Goal: Transaction & Acquisition: Purchase product/service

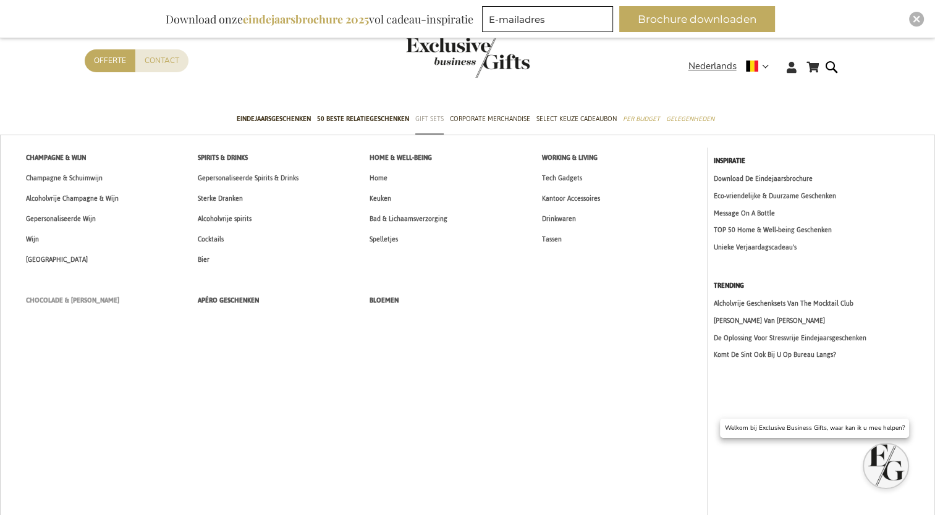
click at [72, 298] on span "Chocolade & [PERSON_NAME]" at bounding box center [72, 300] width 93 height 13
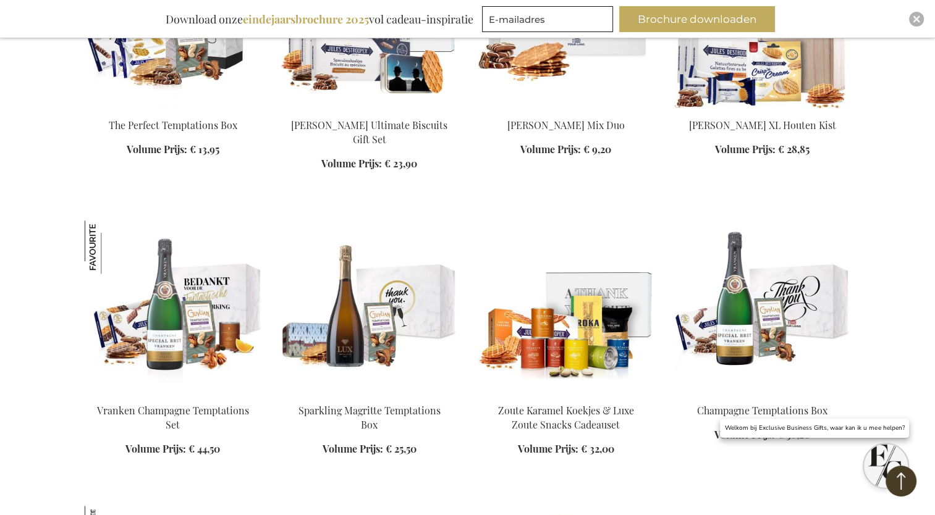
scroll to position [1112, 0]
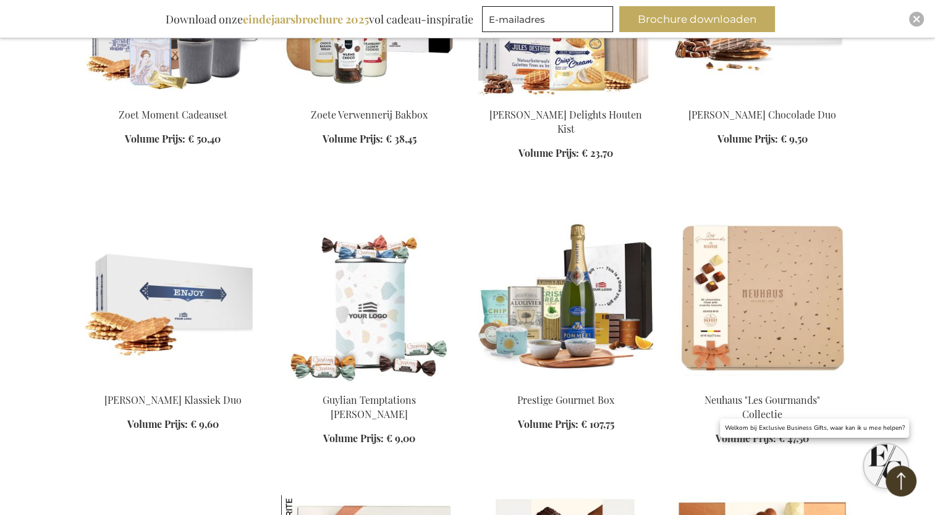
scroll to position [2842, 0]
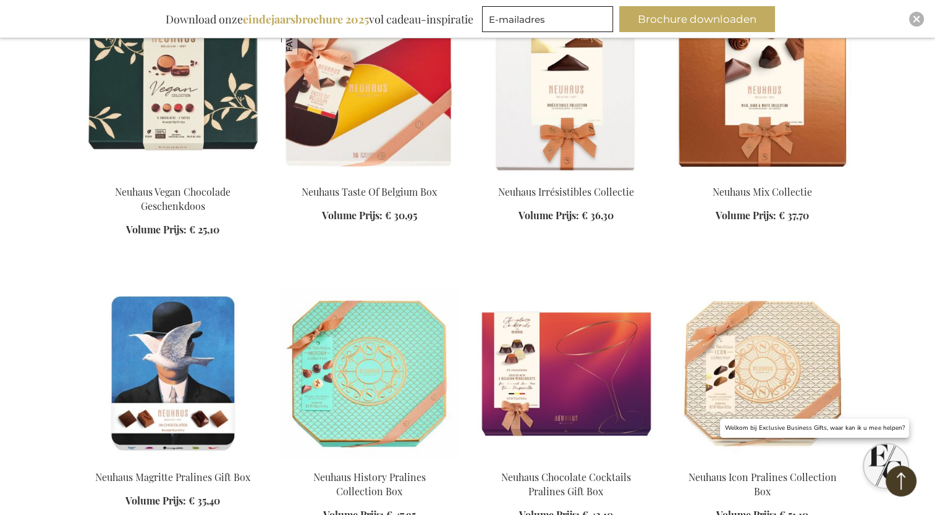
scroll to position [2965, 0]
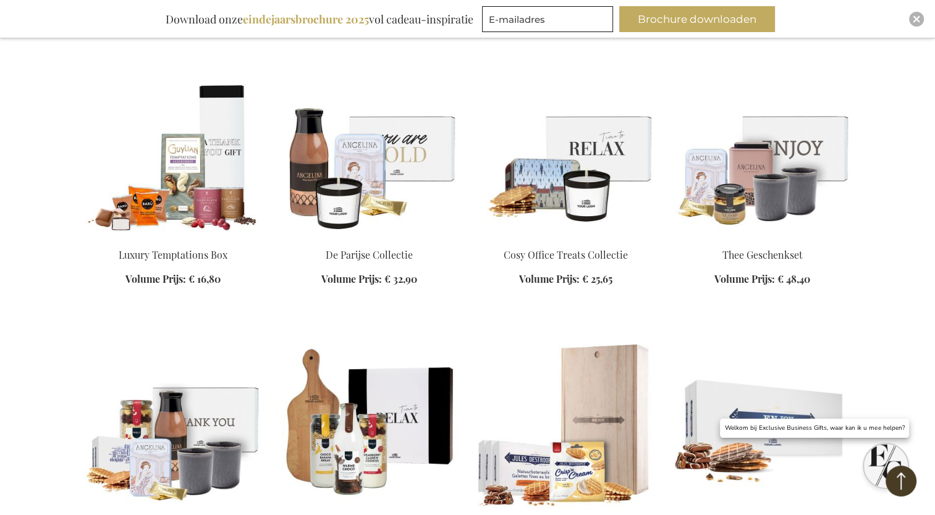
scroll to position [2162, 0]
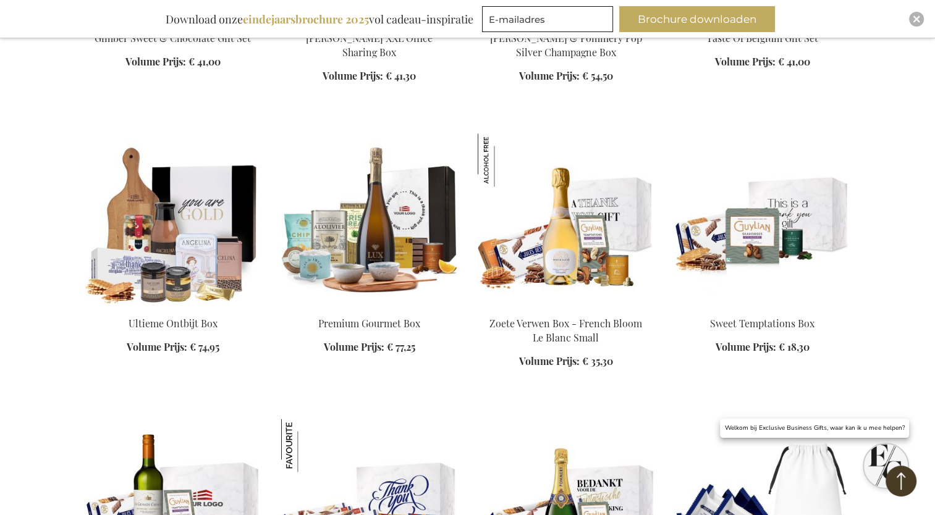
scroll to position [1297, 0]
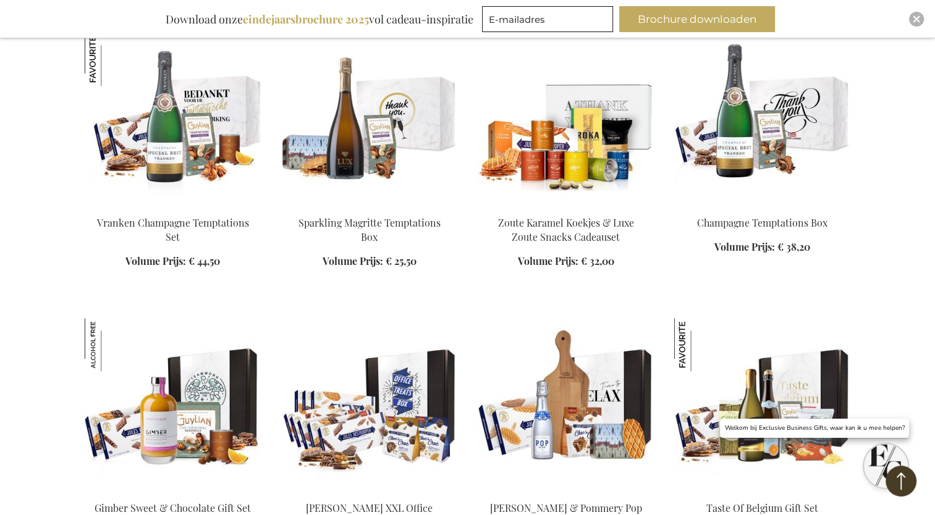
scroll to position [1236, 0]
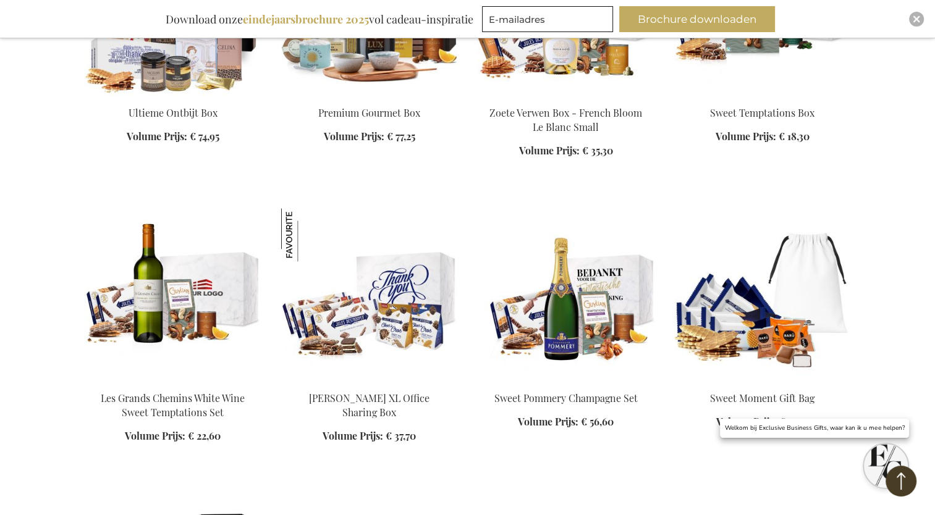
scroll to position [1791, 0]
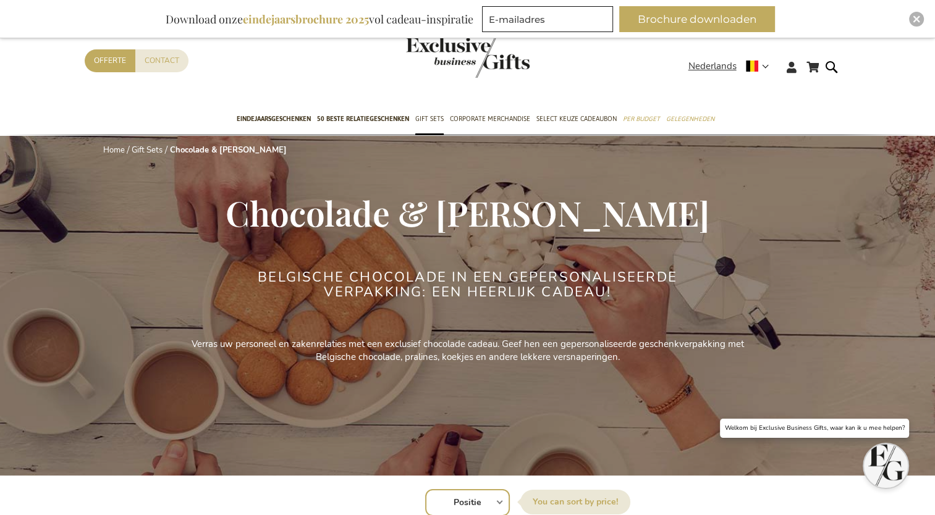
scroll to position [309, 0]
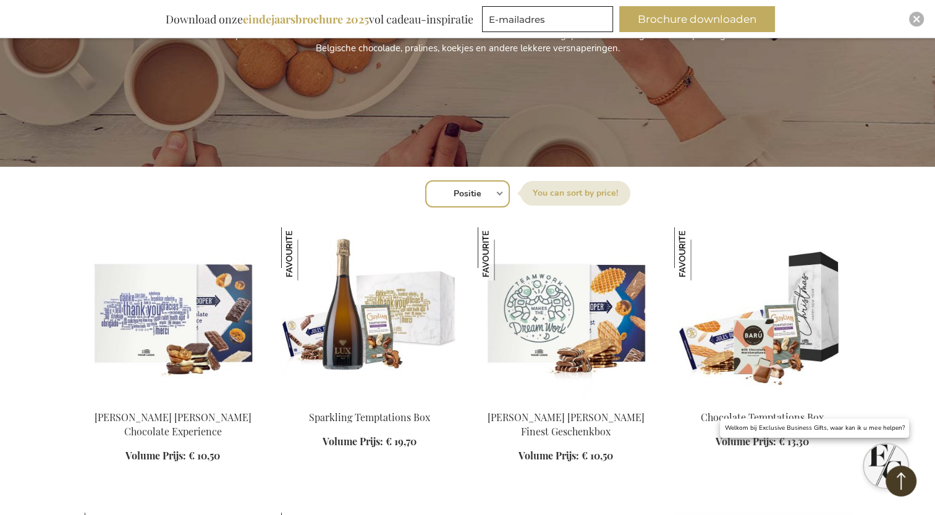
click at [498, 193] on div "Sorteer op Positie Best Sellers Meest bekeken Nieuw Biggest Saving Price: low t…" at bounding box center [467, 193] width 753 height 30
click at [502, 193] on select "Positie Best Sellers Meest bekeken Nieuw Biggest Saving Price: low to high Pric…" at bounding box center [467, 193] width 85 height 27
select select "price_asc"
click at [425, 180] on select "Positie Best Sellers Meest bekeken Nieuw Biggest Saving Price: low to high Pric…" at bounding box center [467, 193] width 85 height 27
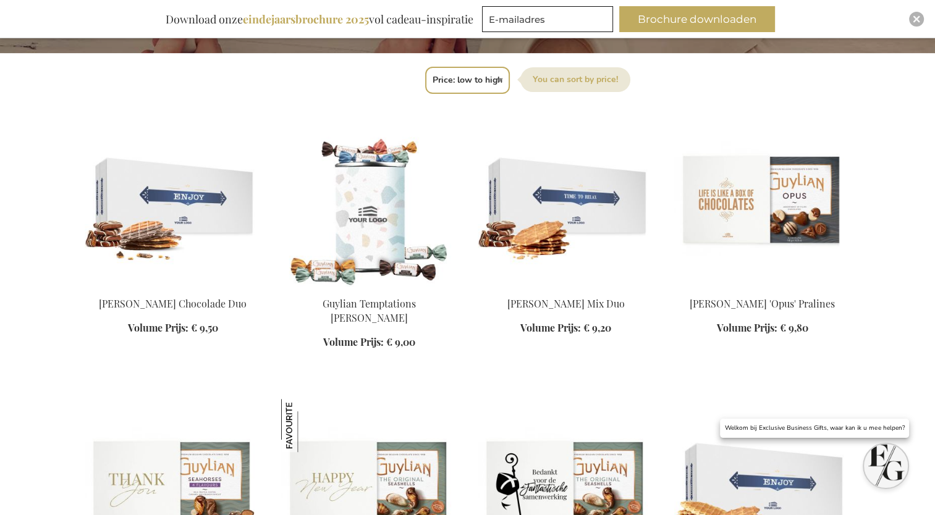
scroll to position [432, 0]
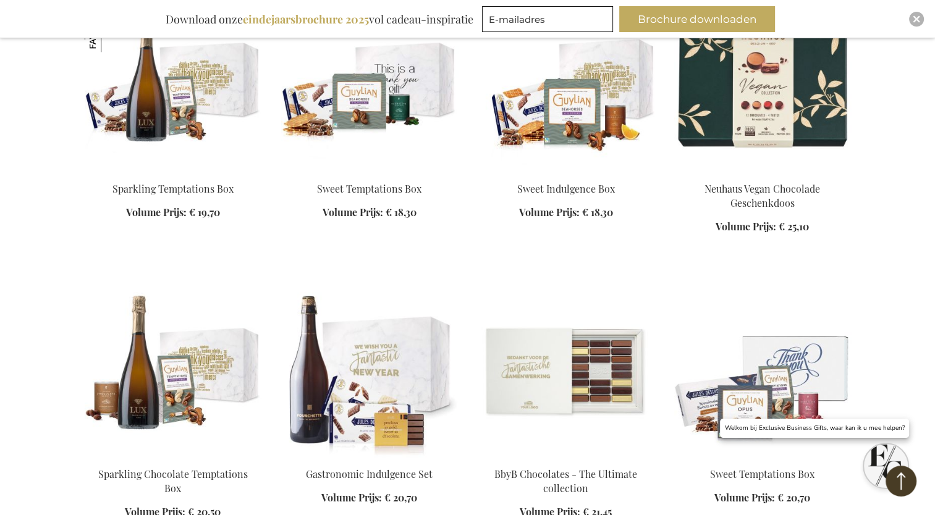
scroll to position [1977, 0]
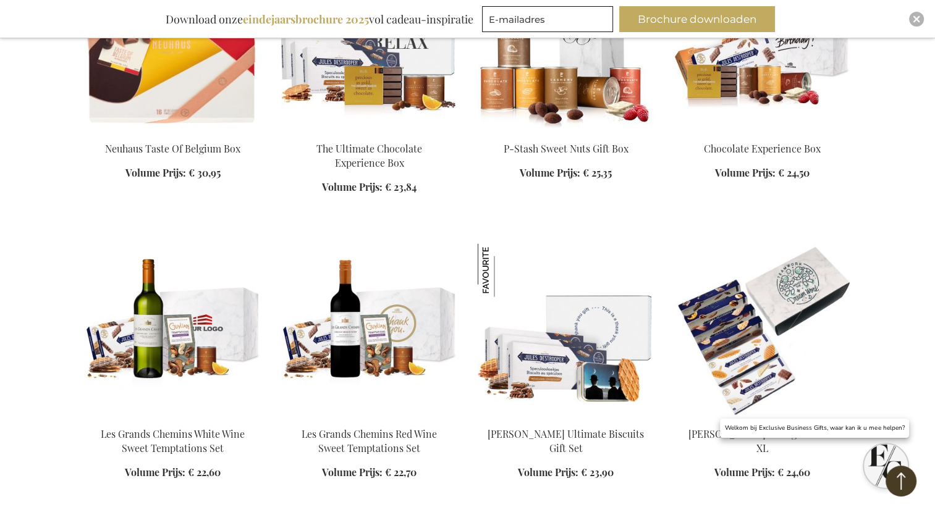
scroll to position [2718, 0]
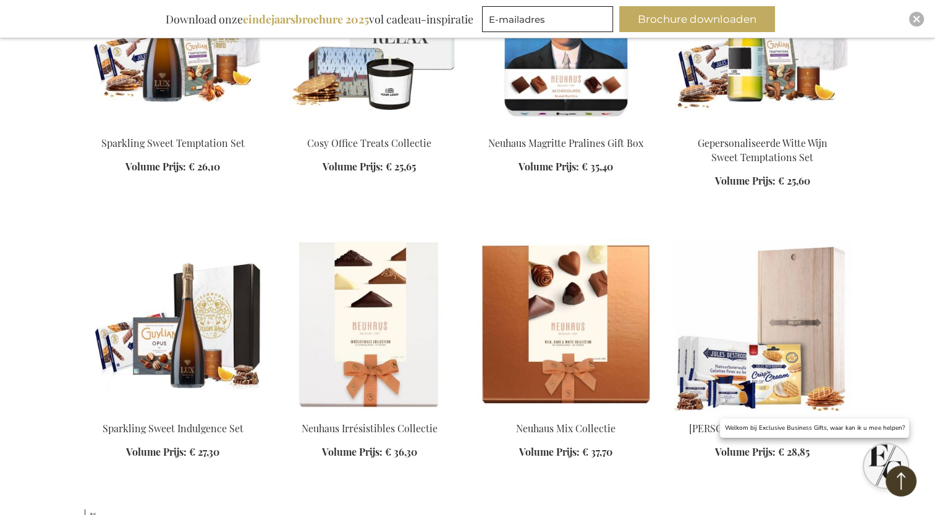
scroll to position [3089, 0]
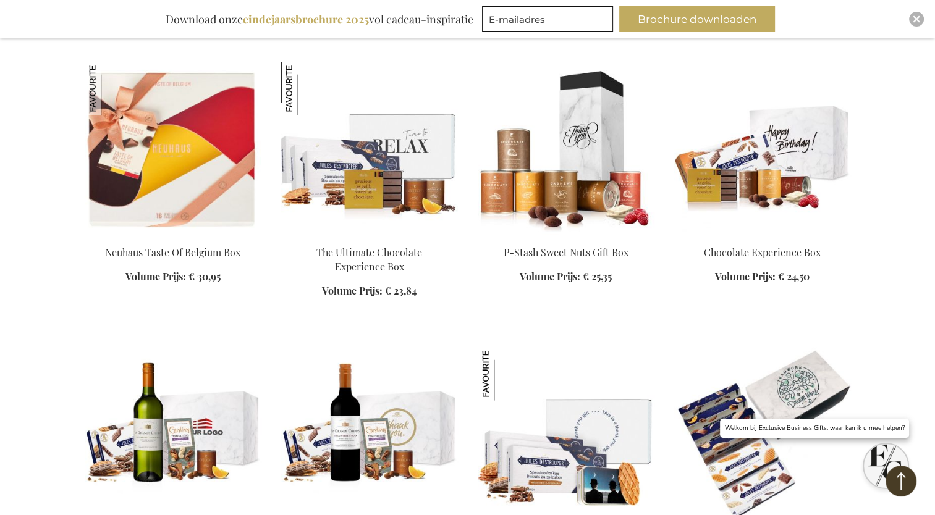
scroll to position [2471, 0]
